Goal: Task Accomplishment & Management: Use online tool/utility

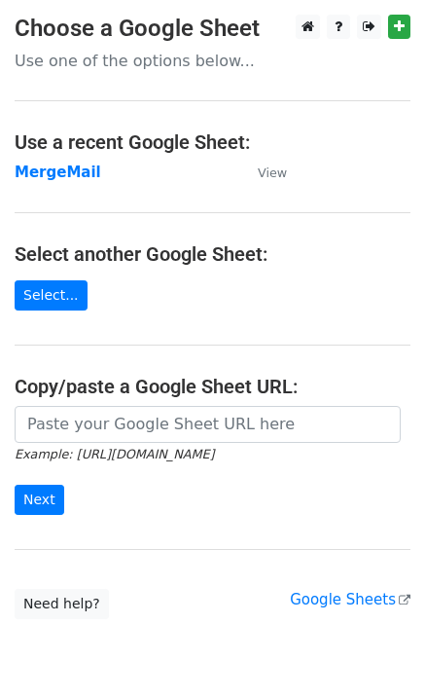
click at [64, 182] on td "MergeMail" at bounding box center [127, 173] width 224 height 22
click at [67, 180] on strong "MergeMail" at bounding box center [58, 172] width 87 height 18
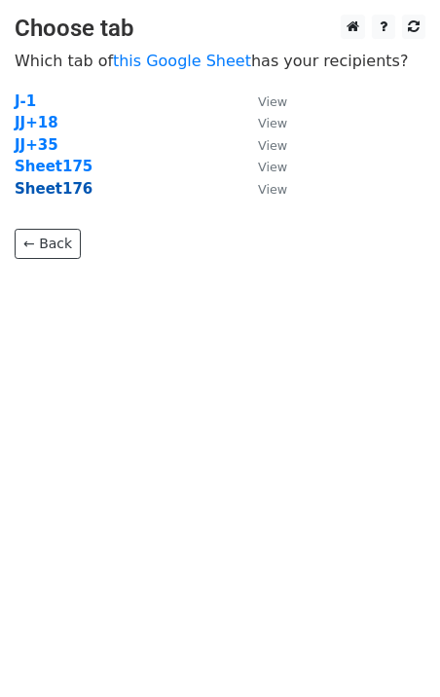
click at [56, 194] on strong "Sheet176" at bounding box center [54, 189] width 78 height 18
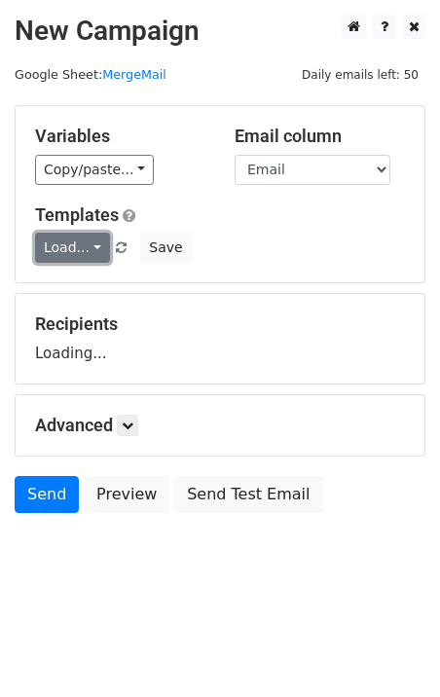
click at [70, 252] on link "Load..." at bounding box center [72, 248] width 75 height 30
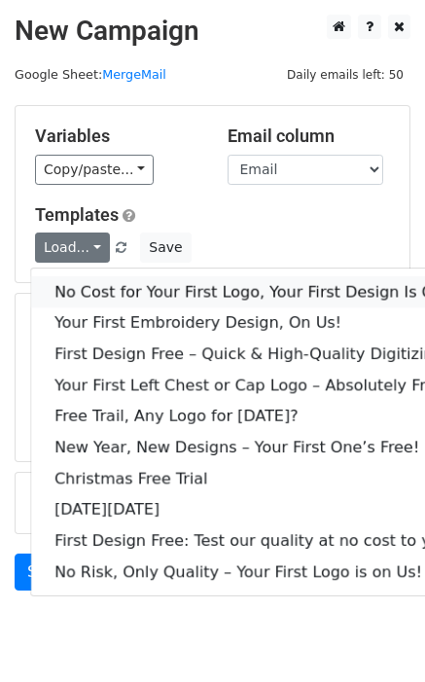
click at [116, 286] on link "No Cost for Your First Logo, Your First Design Is On Us!" at bounding box center [264, 291] width 467 height 31
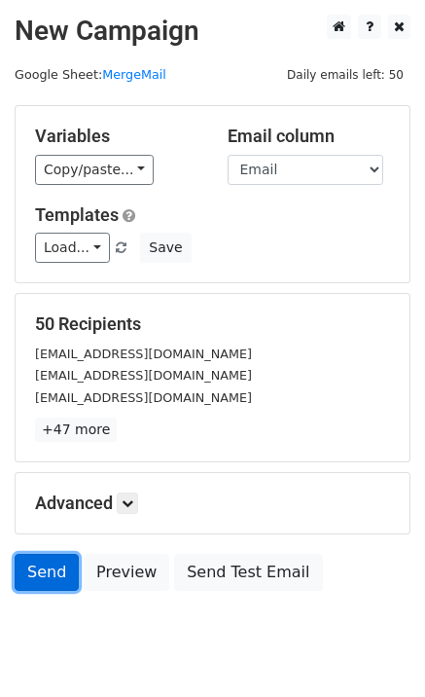
click at [52, 565] on link "Send" at bounding box center [47, 572] width 64 height 37
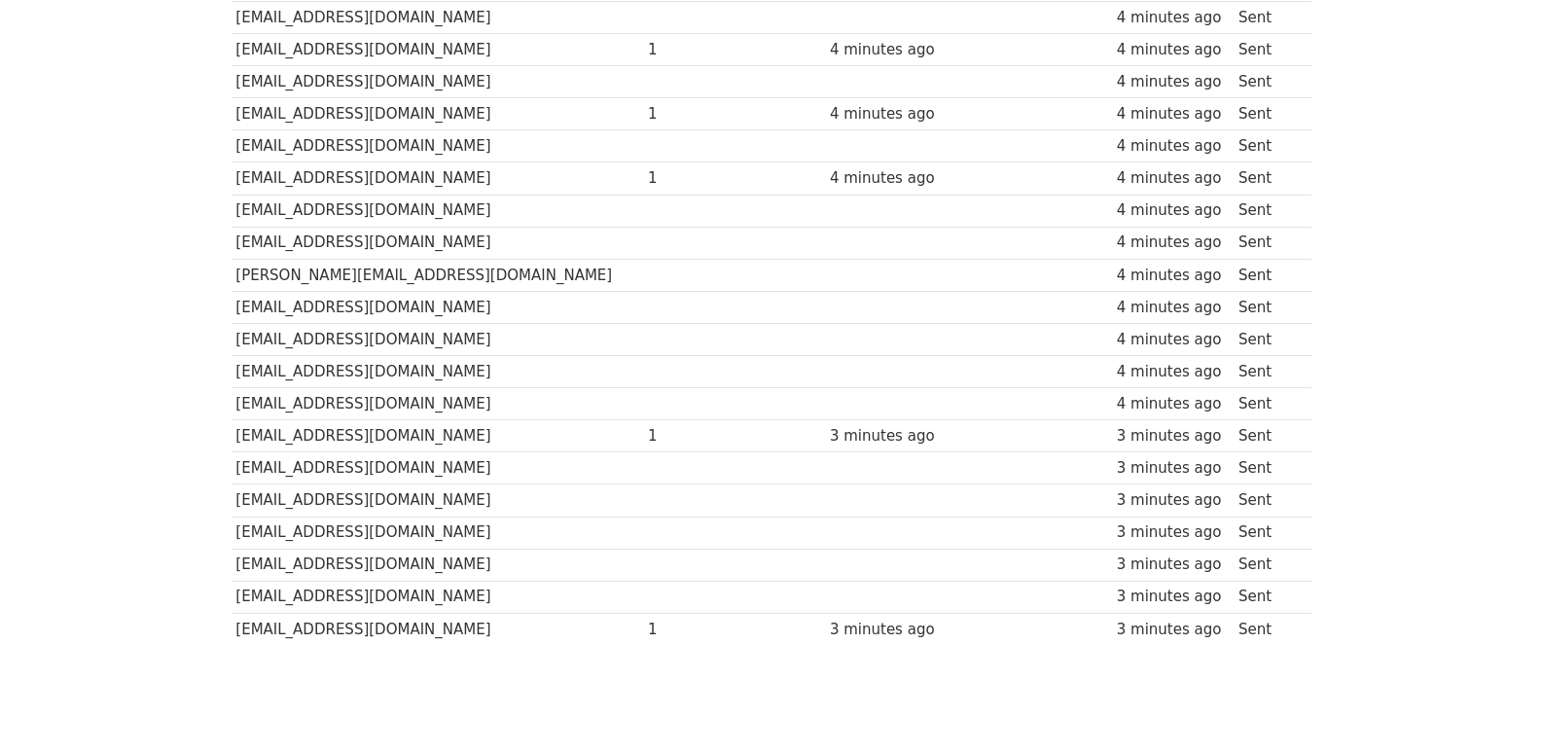
scroll to position [1354, 0]
